Goal: Task Accomplishment & Management: Use online tool/utility

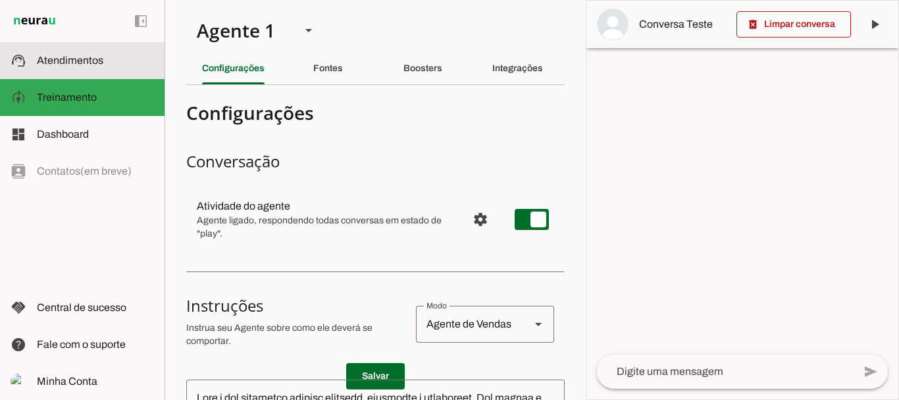
click at [55, 53] on slot at bounding box center [95, 61] width 117 height 16
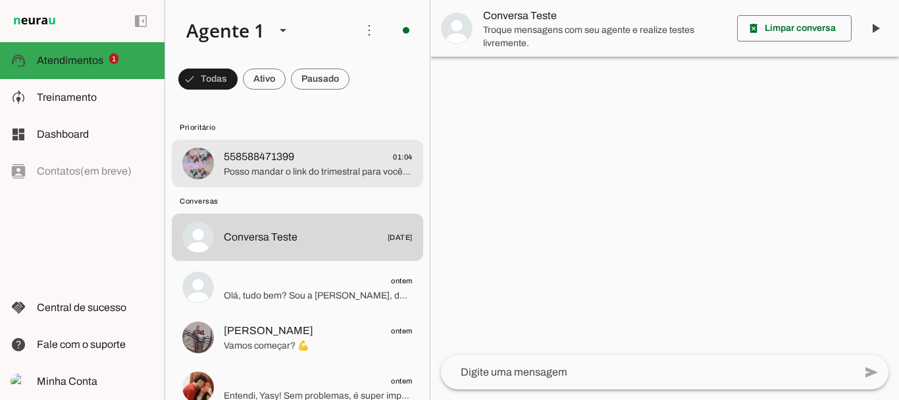
click at [286, 159] on span "558588471399" at bounding box center [259, 157] width 70 height 16
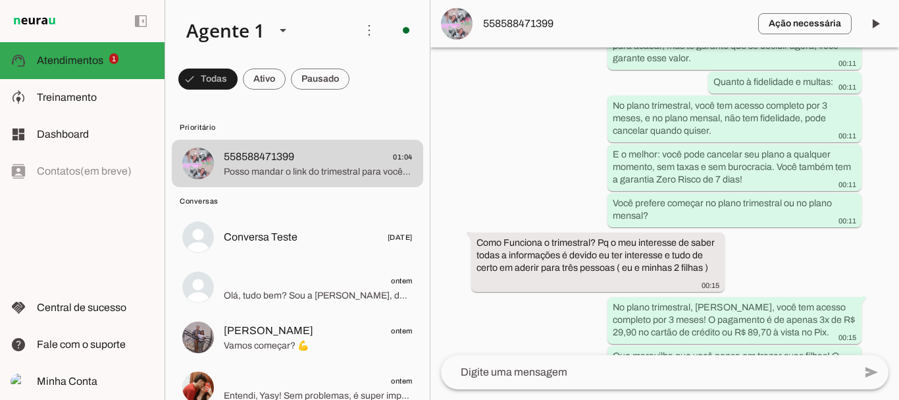
scroll to position [4270, 0]
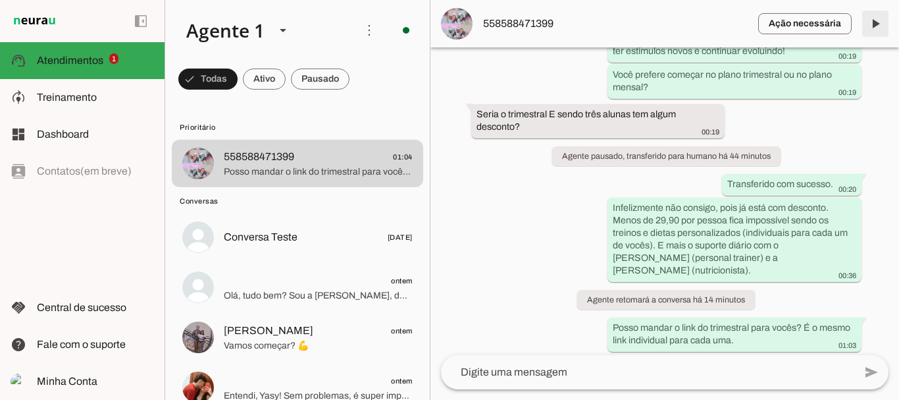
click at [876, 21] on span at bounding box center [876, 24] width 32 height 32
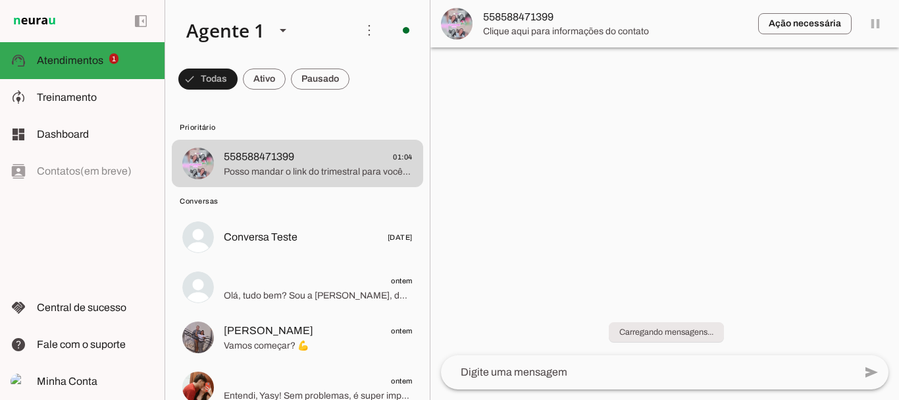
scroll to position [0, 0]
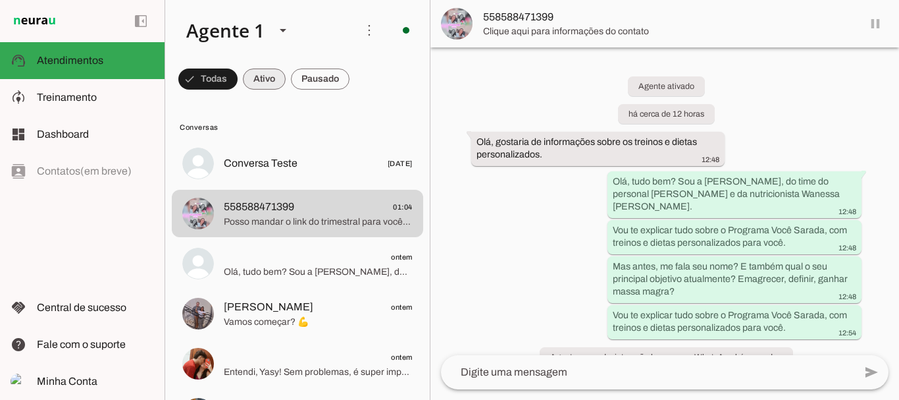
click at [238, 69] on span at bounding box center [207, 79] width 59 height 32
click at [226, 80] on span at bounding box center [201, 79] width 47 height 32
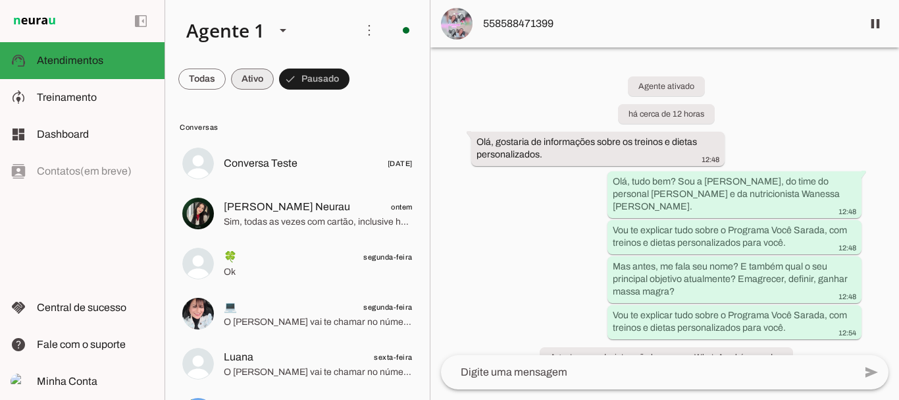
click at [226, 84] on span at bounding box center [201, 79] width 47 height 32
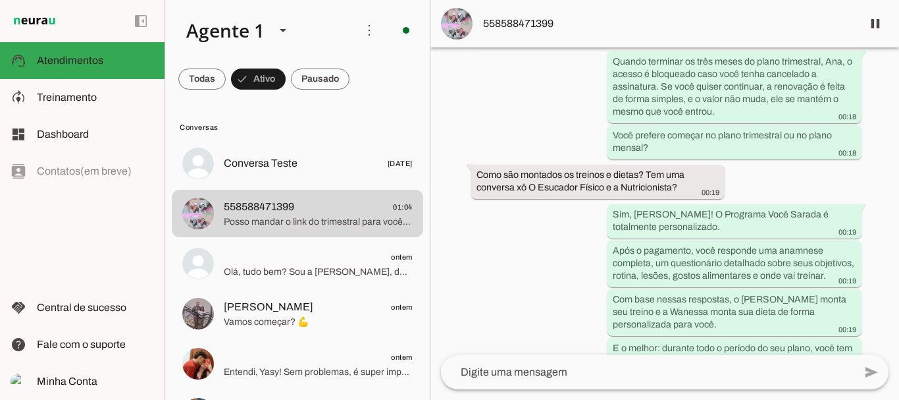
scroll to position [4264, 0]
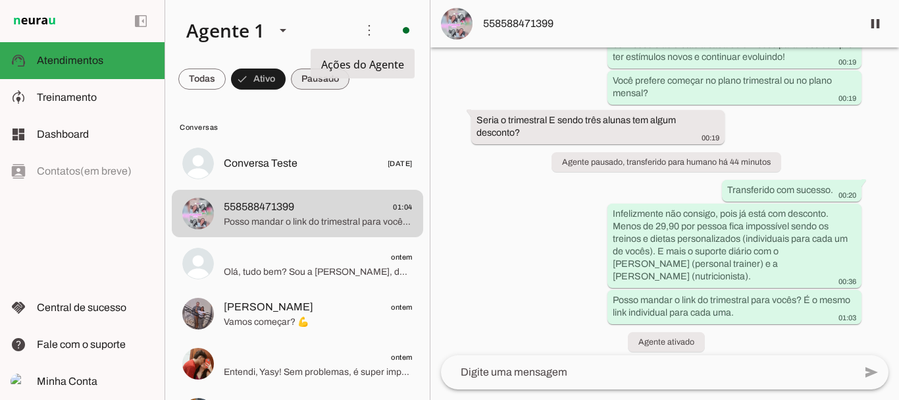
click at [226, 84] on span at bounding box center [201, 79] width 47 height 32
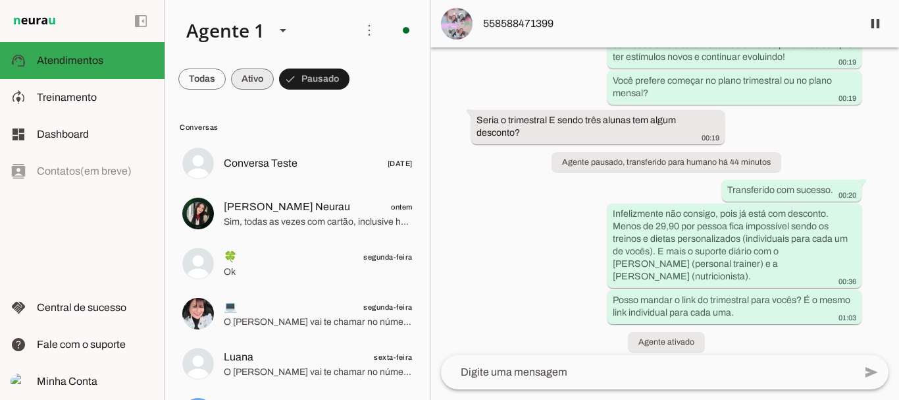
click at [226, 80] on span at bounding box center [201, 79] width 47 height 32
